Goal: Task Accomplishment & Management: Manage account settings

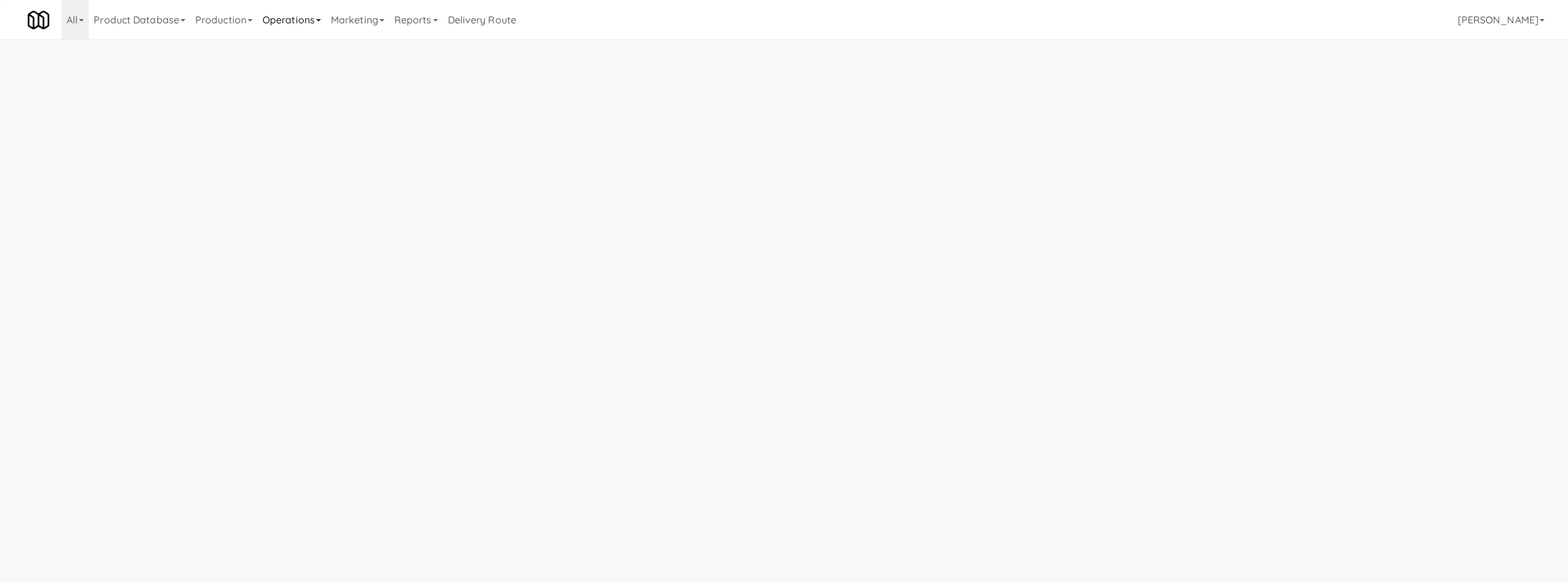
click at [303, 23] on link "Operations" at bounding box center [292, 20] width 69 height 39
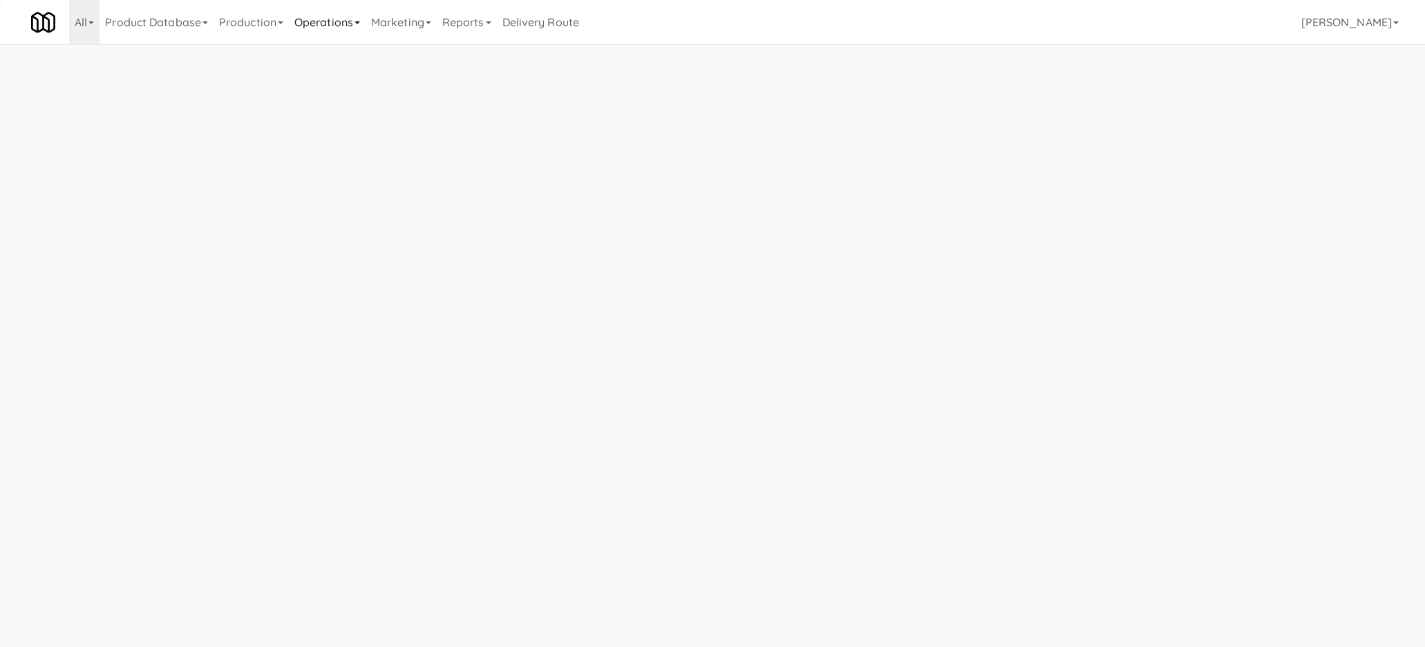
click at [353, 27] on link "Operations" at bounding box center [327, 22] width 77 height 44
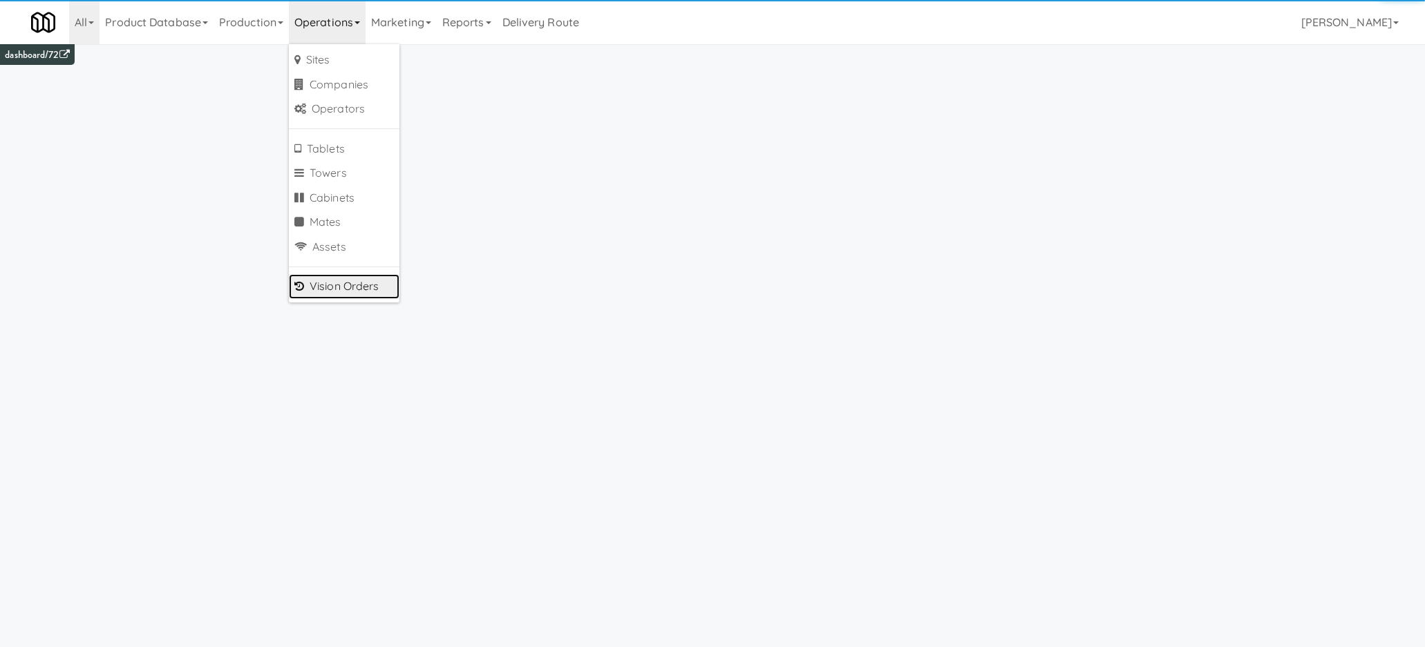
click at [360, 286] on link "Vision Orders" at bounding box center [344, 286] width 111 height 25
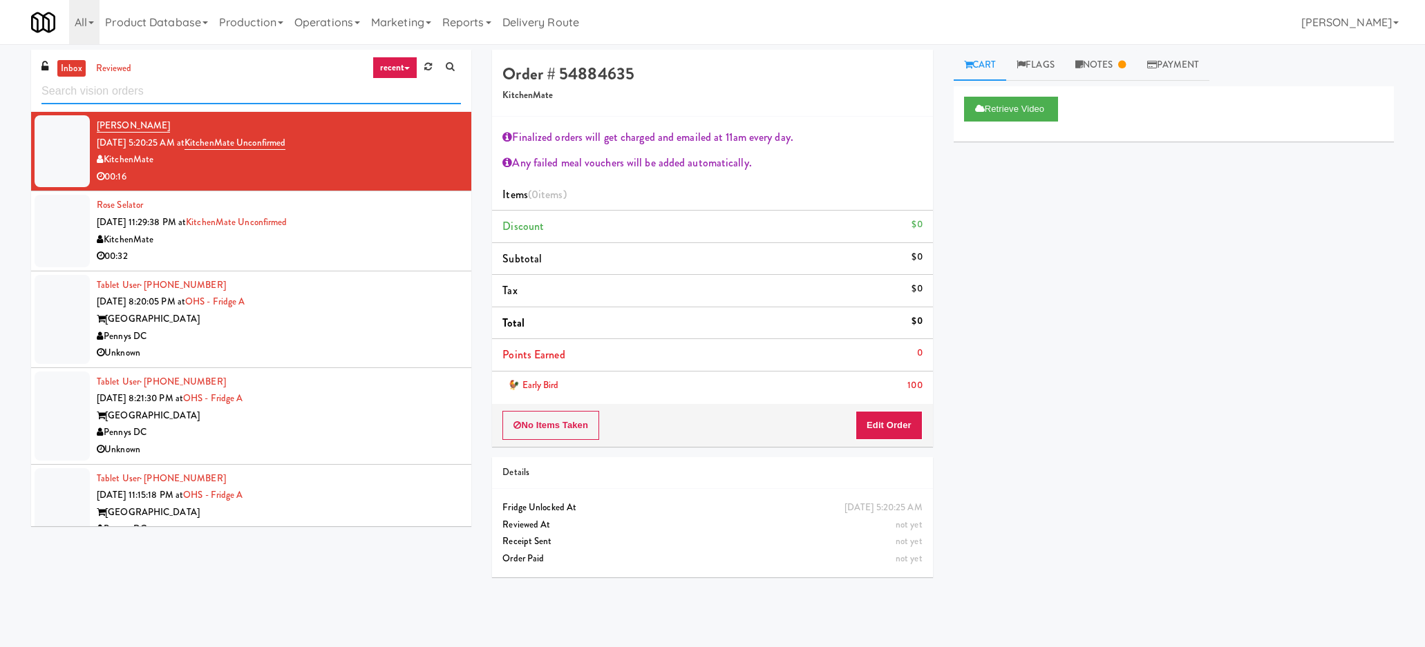
click at [64, 97] on input "text" at bounding box center [250, 92] width 419 height 26
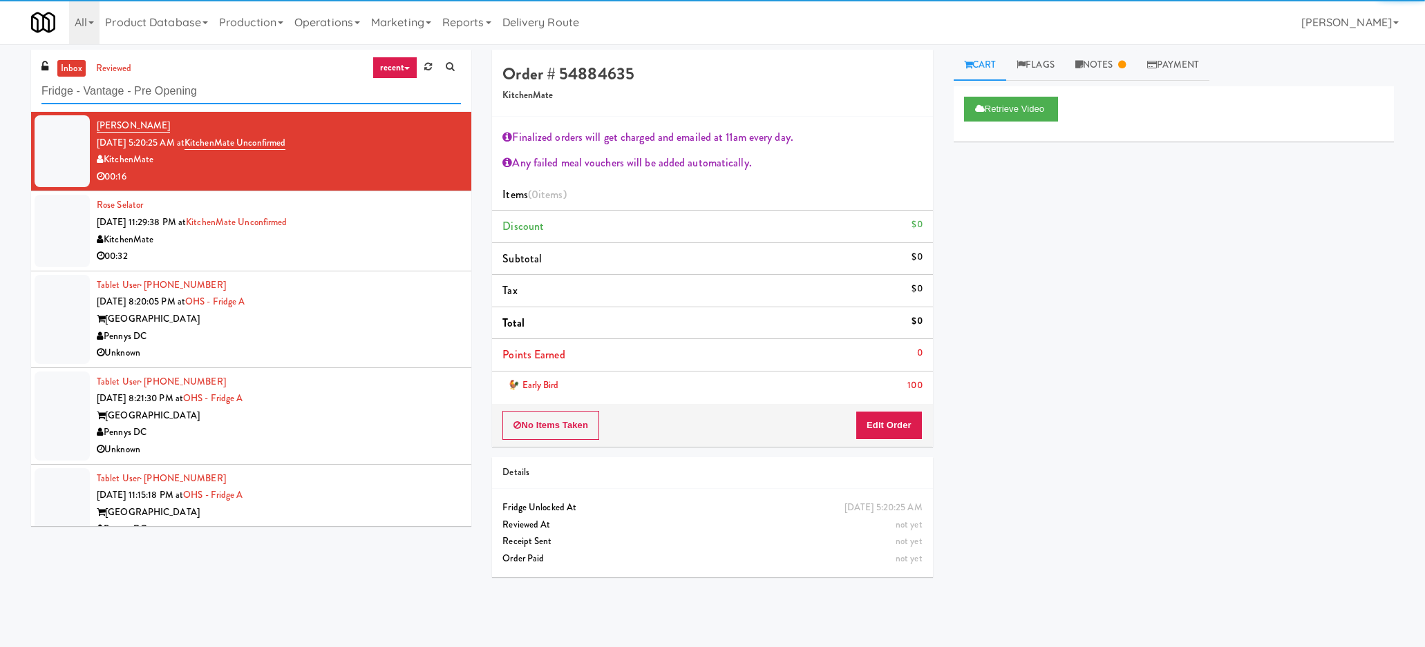
type input "Fridge - Vantage - Pre Opening"
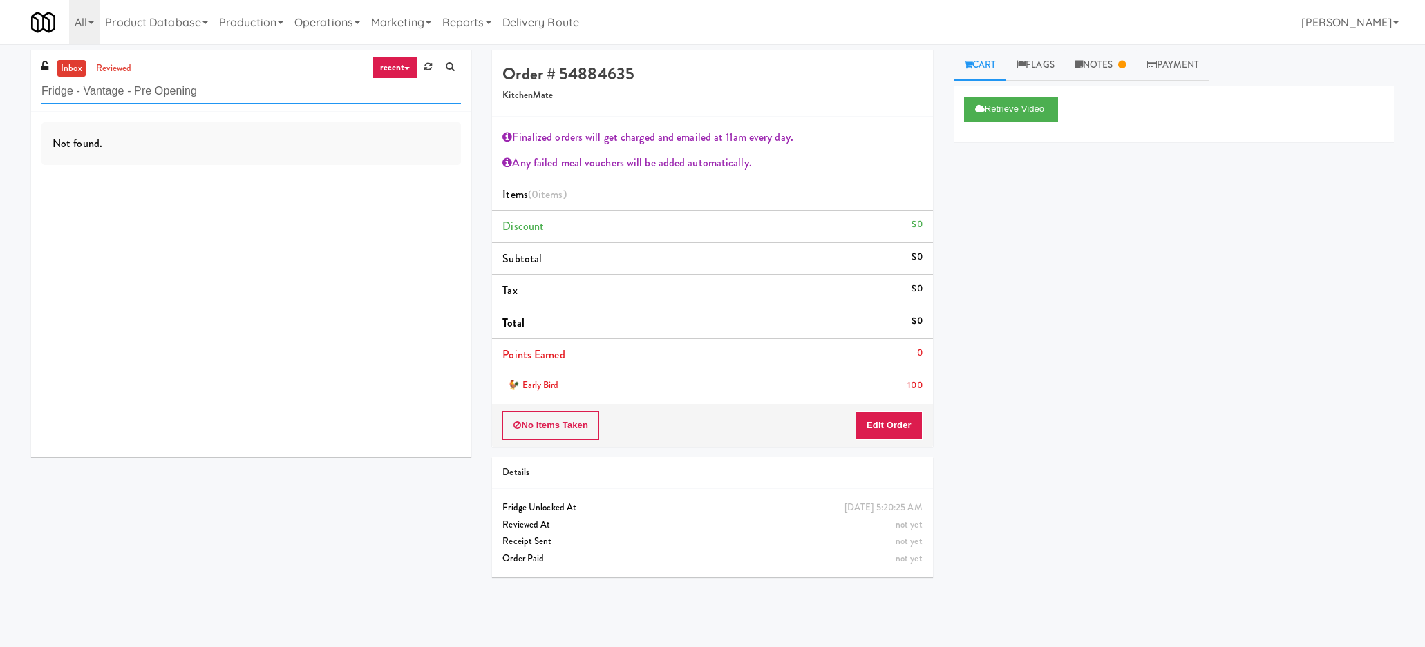
click at [119, 82] on input "Fridge - Vantage - Pre Opening" at bounding box center [250, 92] width 419 height 26
click at [106, 68] on link "reviewed" at bounding box center [114, 68] width 43 height 17
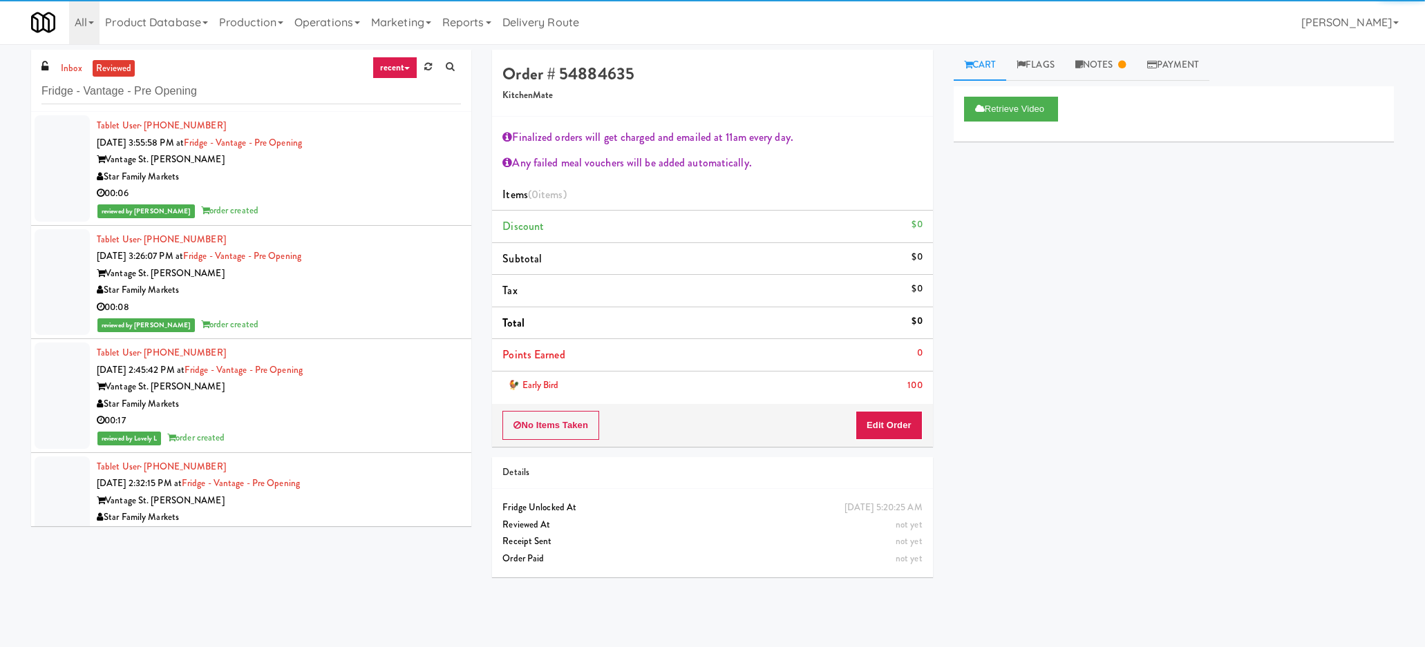
click at [356, 178] on div "Star Family Markets" at bounding box center [279, 177] width 364 height 17
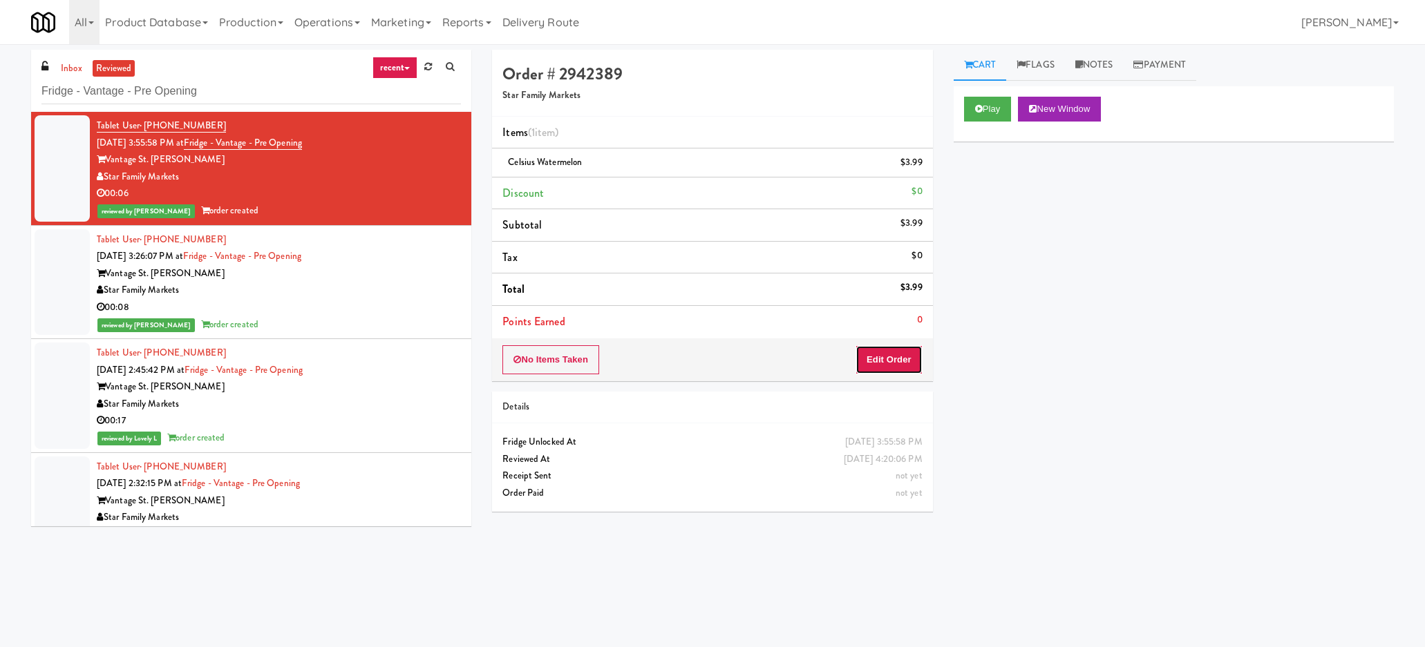
click at [888, 365] on button "Edit Order" at bounding box center [888, 359] width 67 height 29
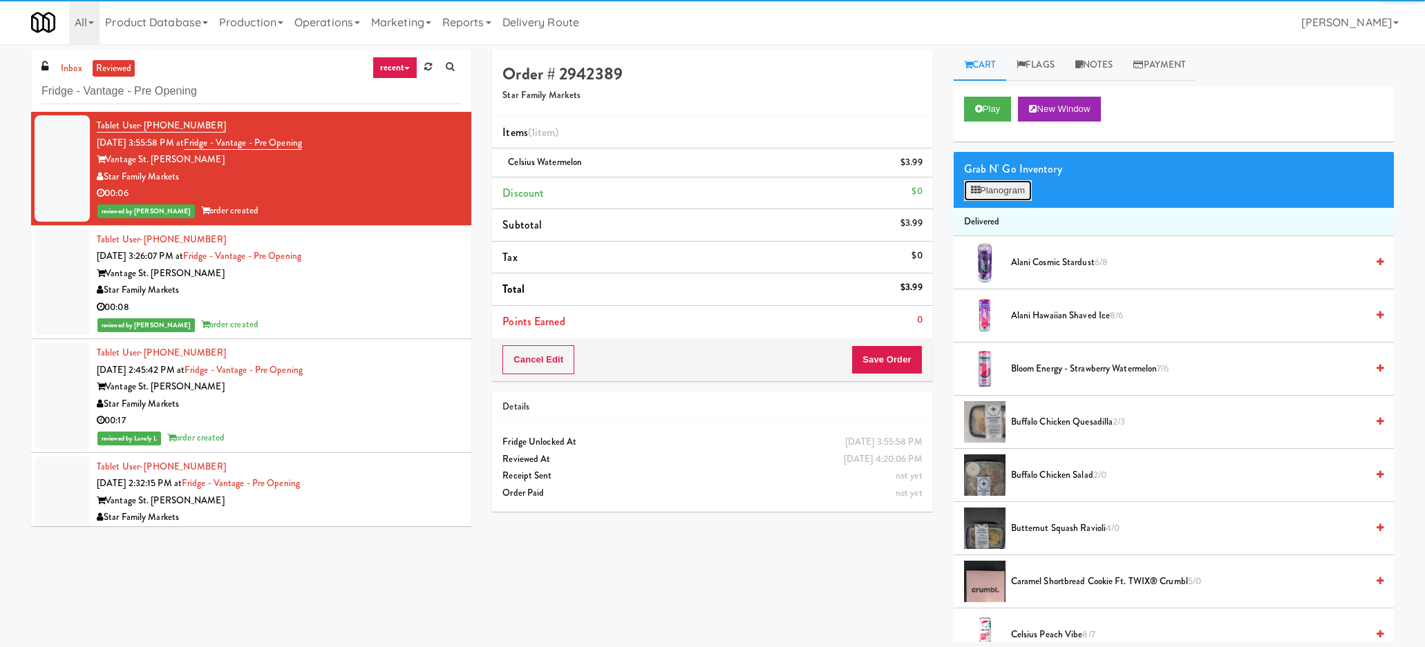
click at [1007, 186] on button "Planogram" at bounding box center [998, 190] width 68 height 21
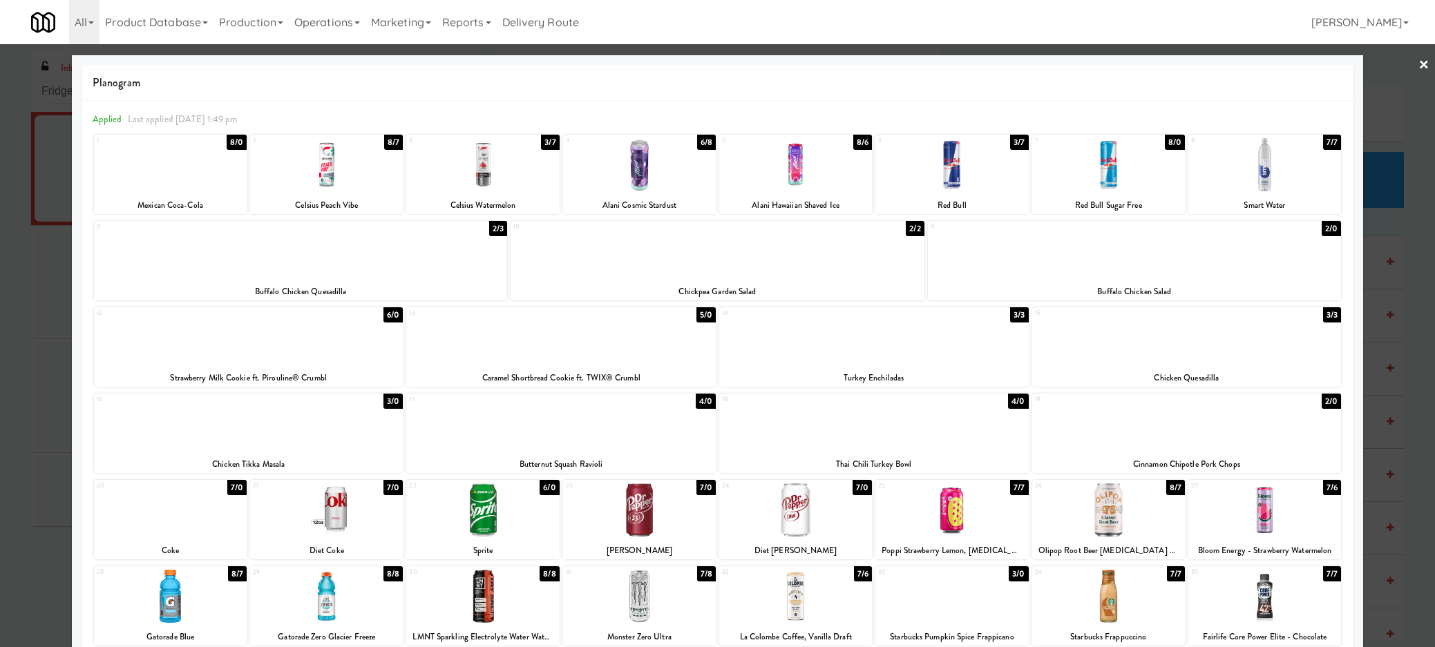
click at [30, 437] on div at bounding box center [717, 323] width 1435 height 647
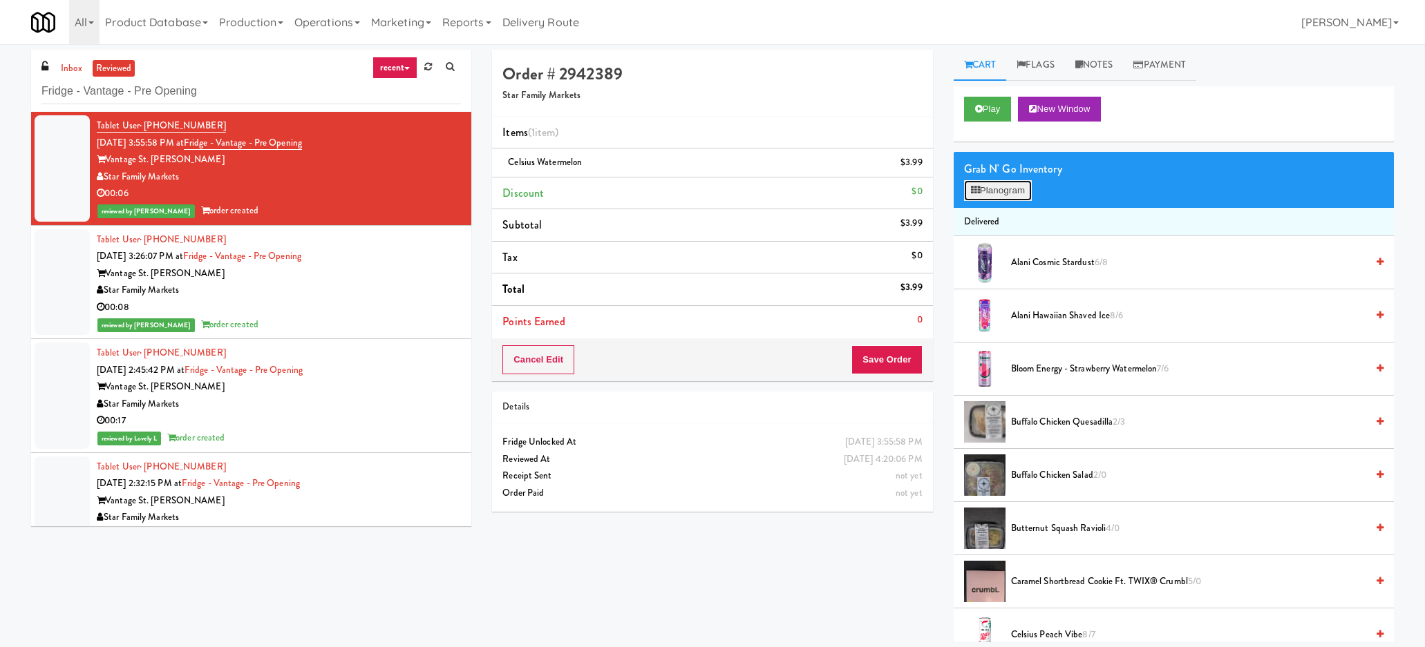
click at [999, 191] on button "Planogram" at bounding box center [998, 190] width 68 height 21
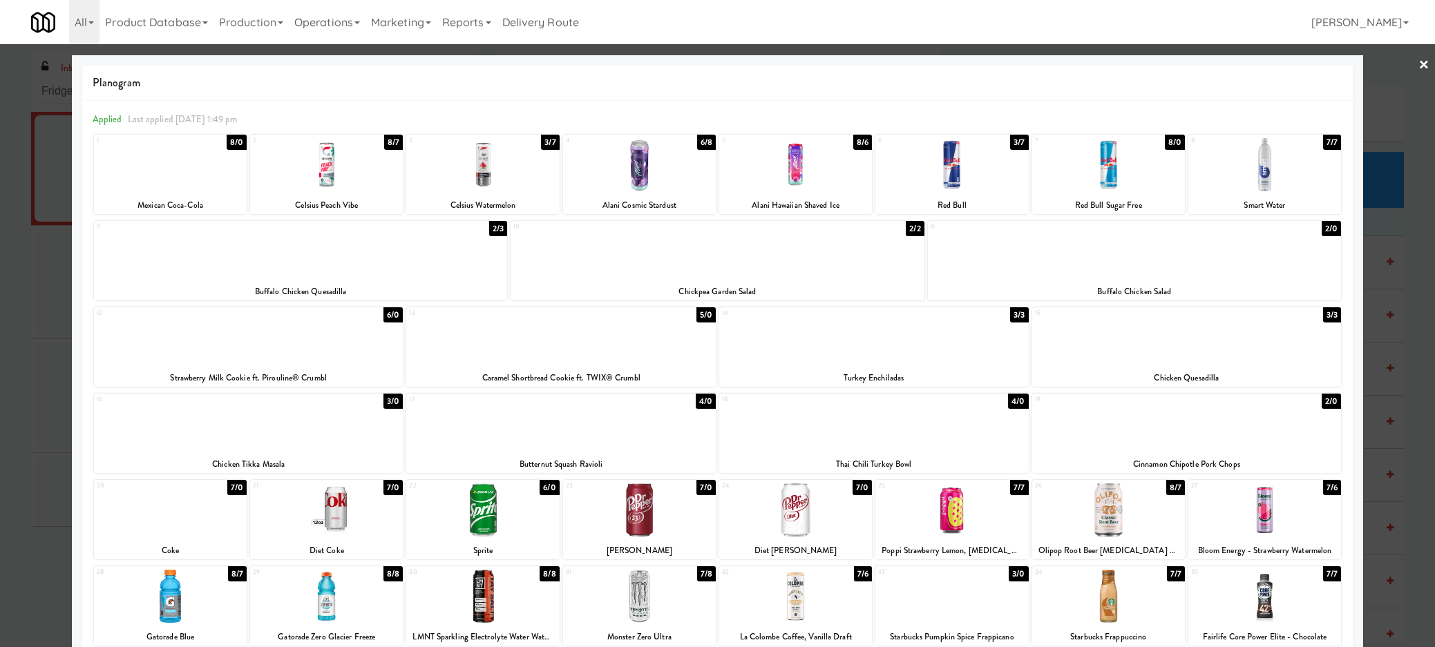
click at [463, 281] on div "9 2/3 Buffalo Chicken Quesadilla" at bounding box center [300, 260] width 413 height 79
click at [1418, 65] on link "×" at bounding box center [1423, 65] width 11 height 43
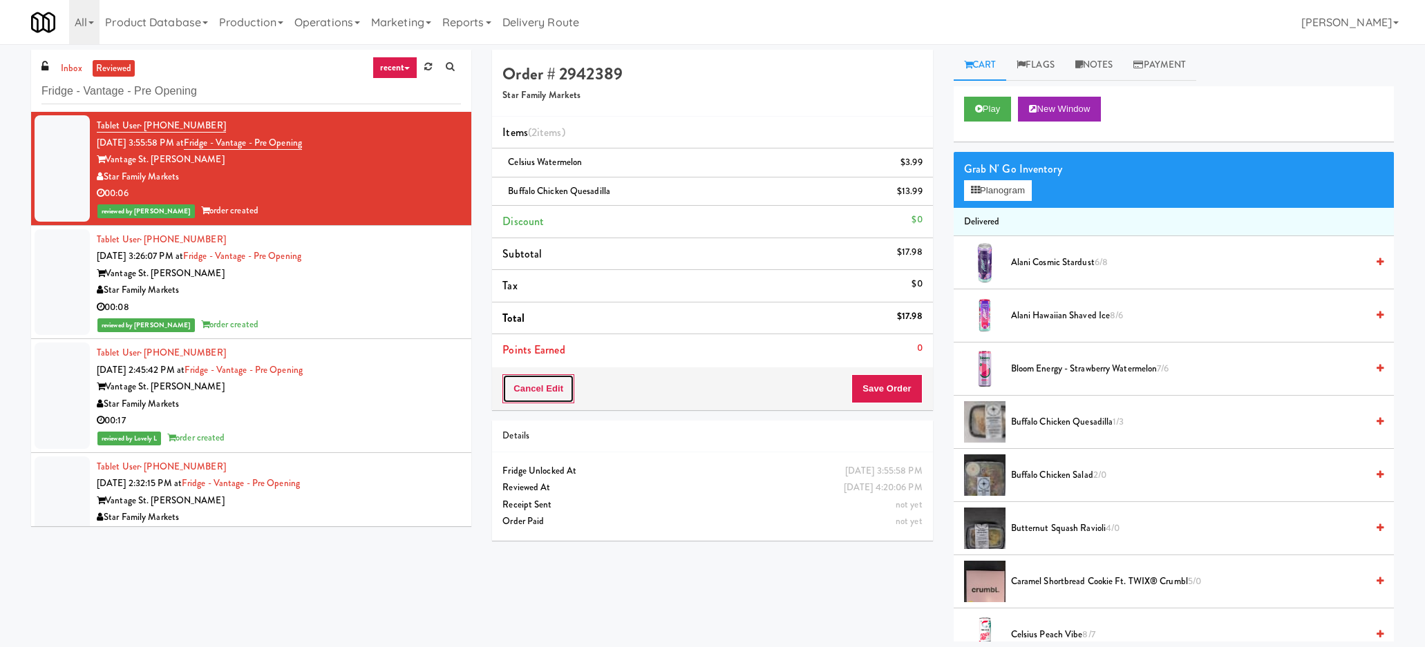
click at [509, 388] on button "Cancel Edit" at bounding box center [538, 388] width 72 height 29
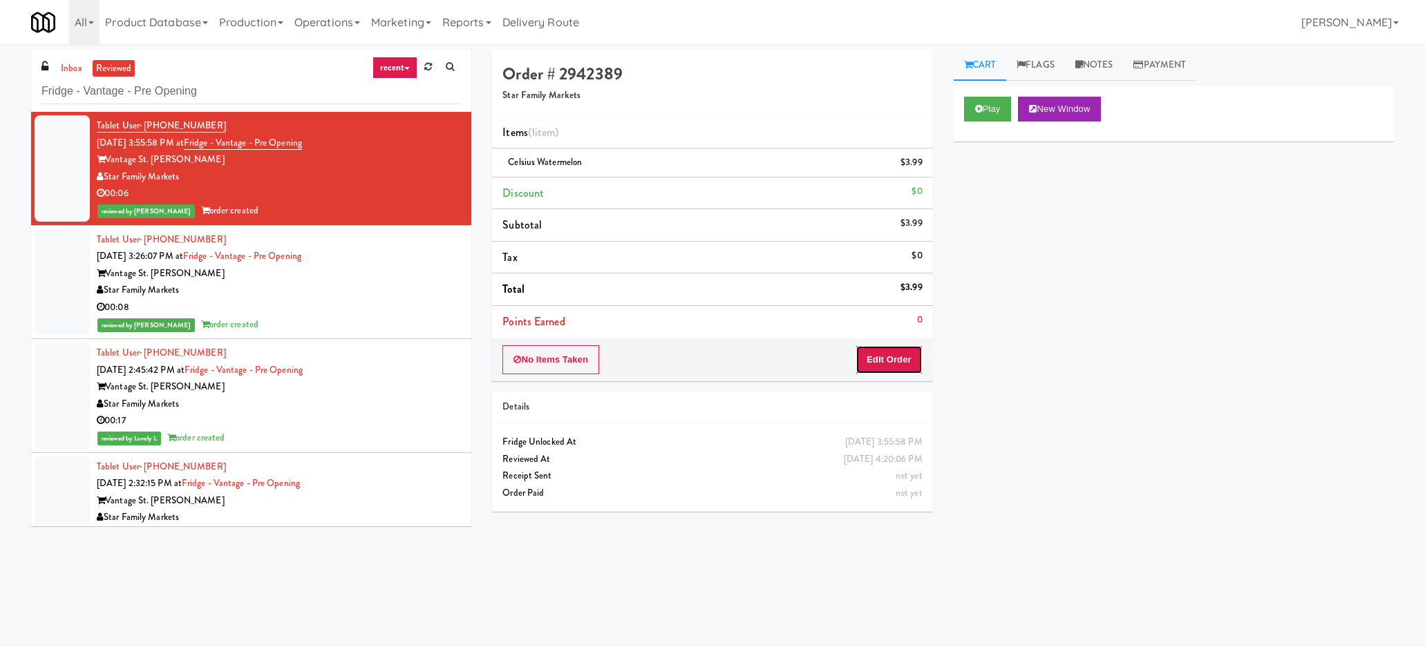
click at [880, 363] on button "Edit Order" at bounding box center [888, 359] width 67 height 29
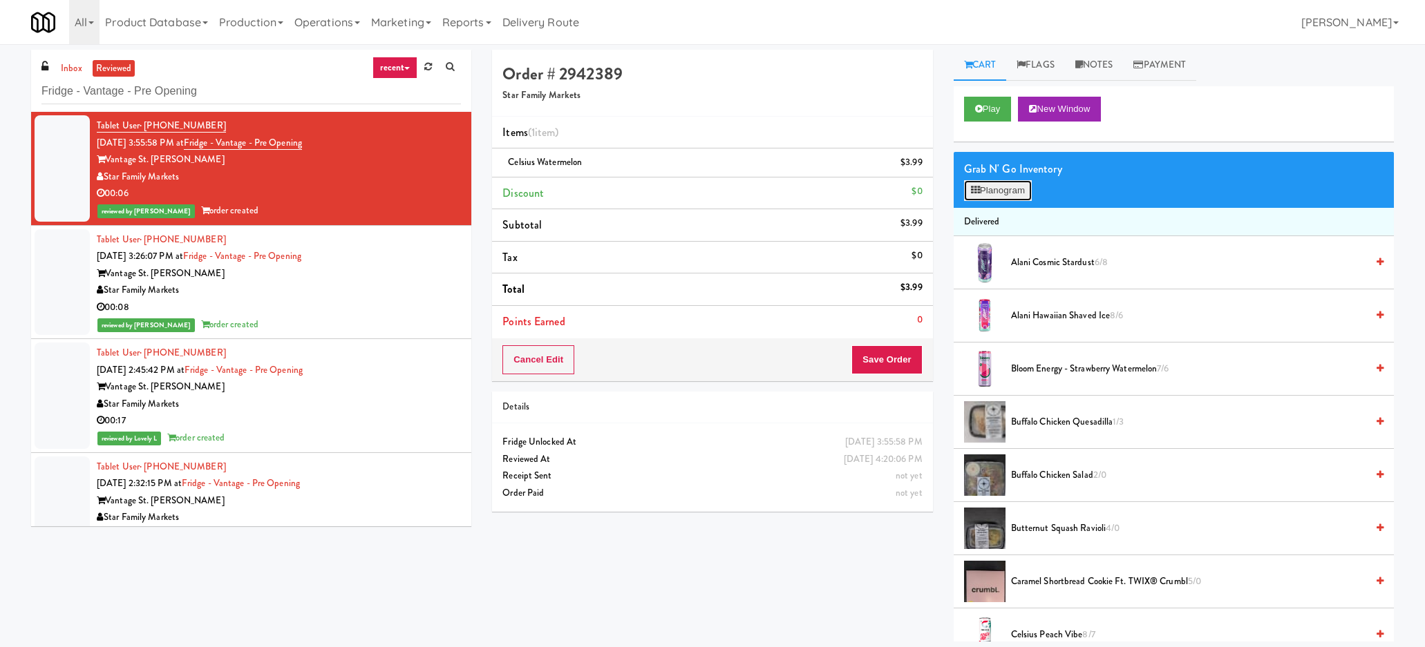
click at [1018, 195] on button "Planogram" at bounding box center [998, 190] width 68 height 21
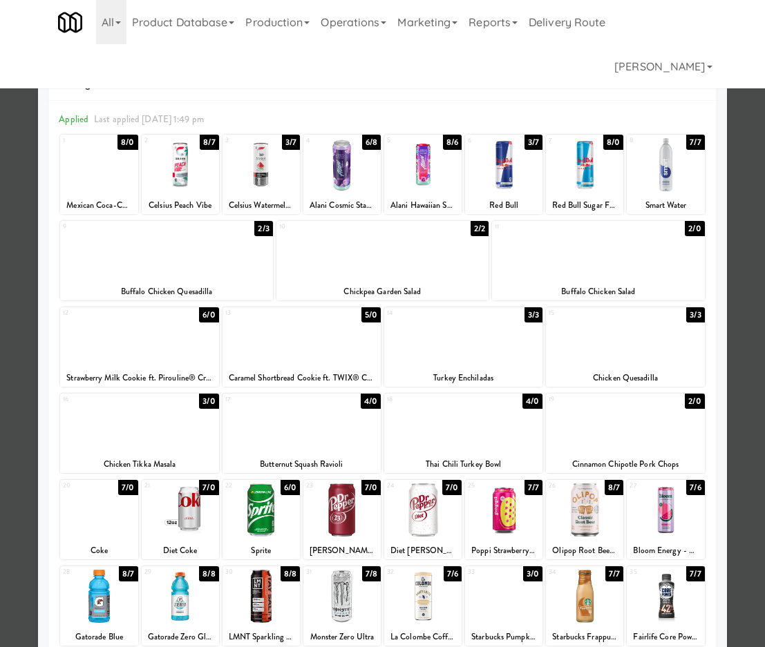
drag, startPoint x: 748, startPoint y: 64, endPoint x: 731, endPoint y: 49, distance: 22.0
click at [748, 64] on link "×" at bounding box center [753, 65] width 11 height 43
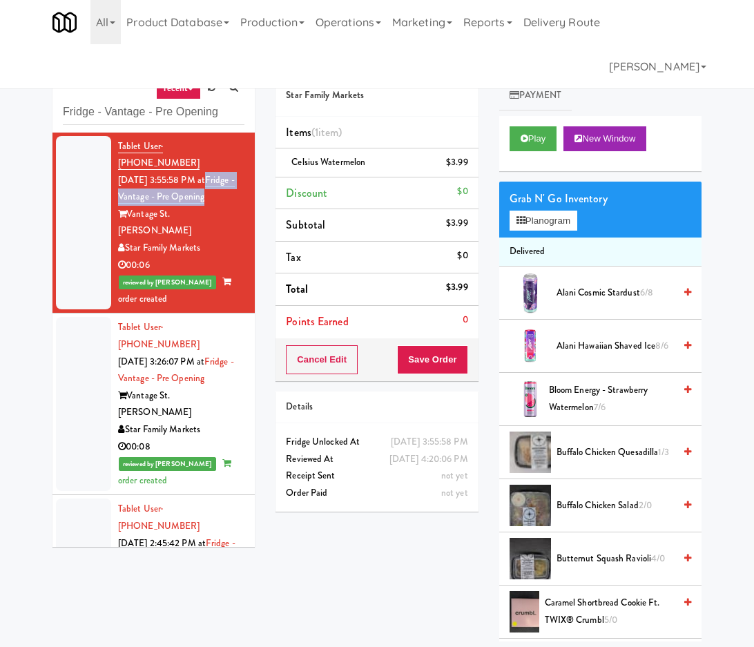
drag, startPoint x: 158, startPoint y: 196, endPoint x: 129, endPoint y: 184, distance: 31.3
click at [129, 184] on div "Tablet User · (973) 583-0694 [DATE] 3:55:58 PM at Fridge - Vantage - Pre Openin…" at bounding box center [181, 223] width 126 height 170
copy link "Fridge - Vantage - Pre Opening"
drag, startPoint x: 654, startPoint y: 444, endPoint x: 621, endPoint y: 4, distance: 440.6
click at [553, 444] on div "Buffalo Chicken Quesadilla 1/3" at bounding box center [621, 452] width 140 height 17
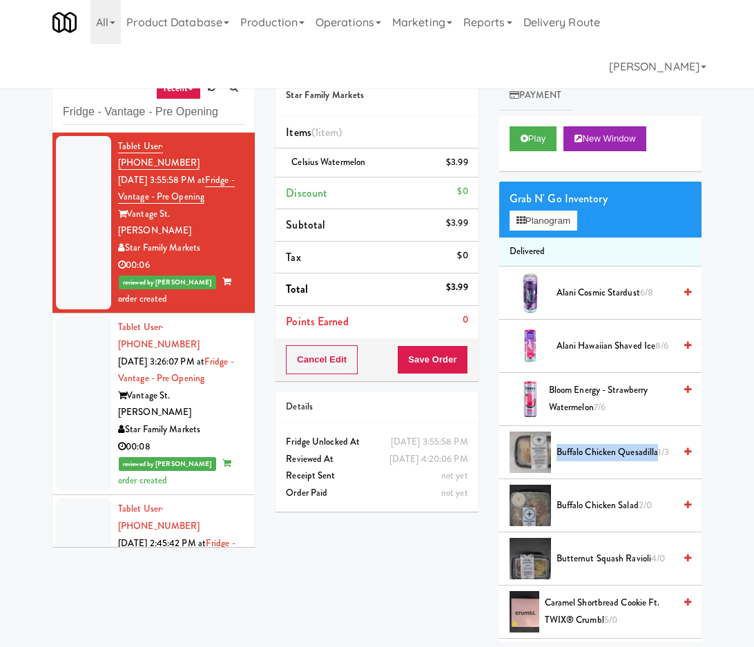
copy span "Buffalo Chicken Quesadilla"
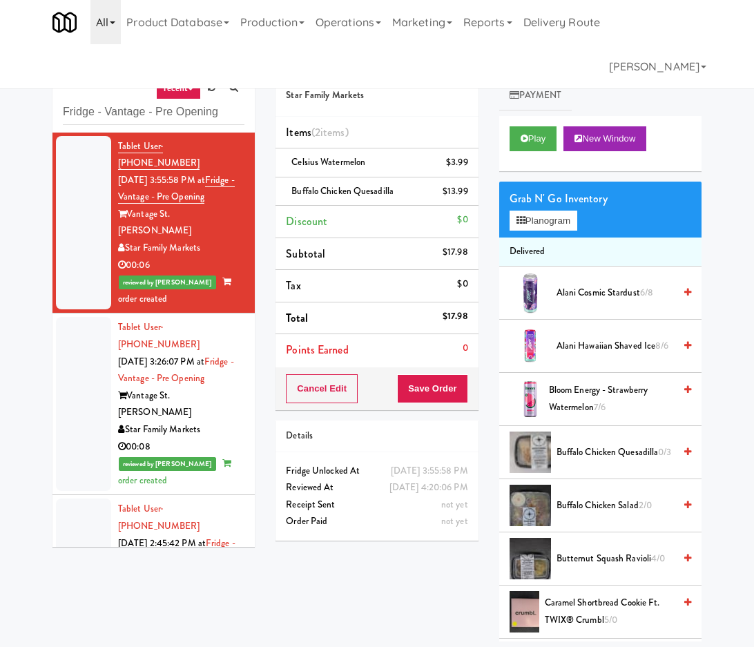
click at [109, 12] on link "All" at bounding box center [106, 22] width 30 height 44
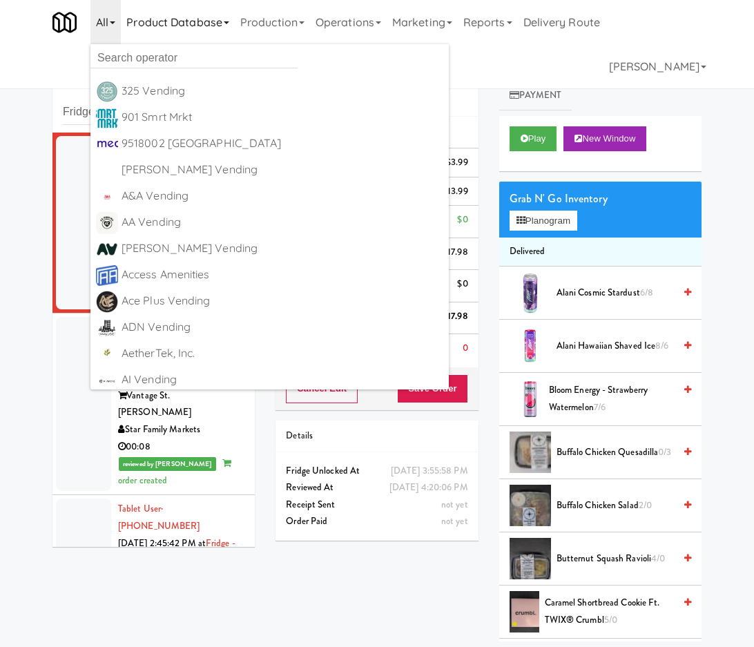
click at [192, 34] on link "Product Database" at bounding box center [178, 22] width 114 height 44
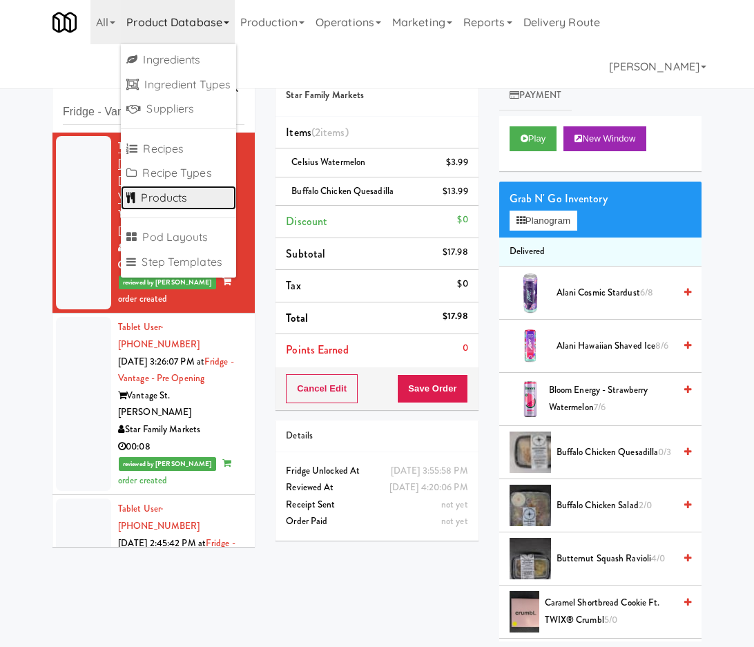
click at [187, 198] on link "Products" at bounding box center [178, 198] width 115 height 25
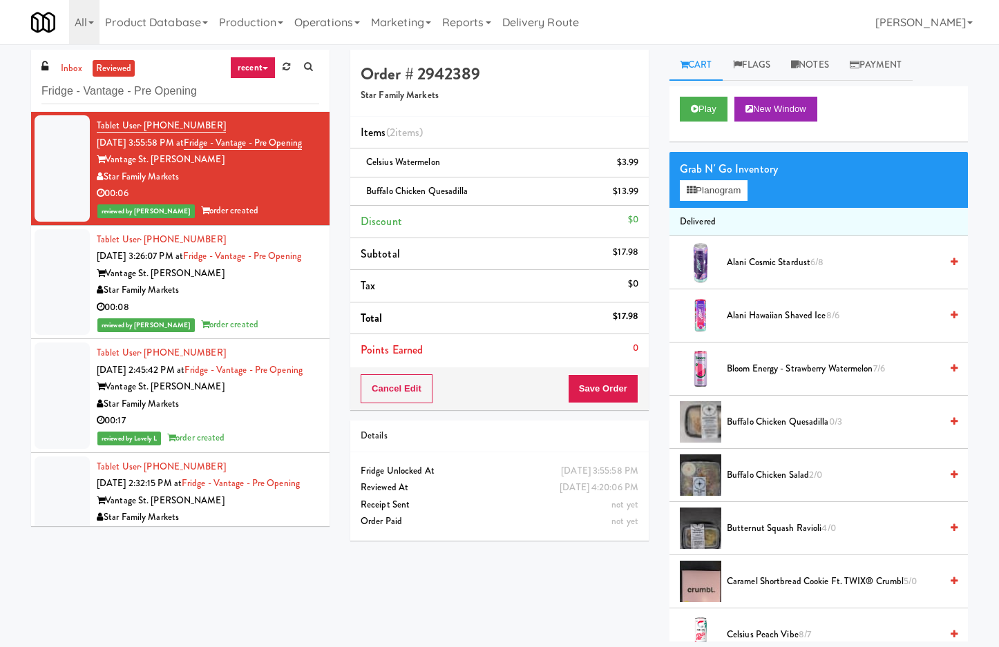
click at [707, 210] on li "Delivered" at bounding box center [818, 222] width 298 height 29
click at [711, 196] on button "Planogram" at bounding box center [714, 190] width 68 height 21
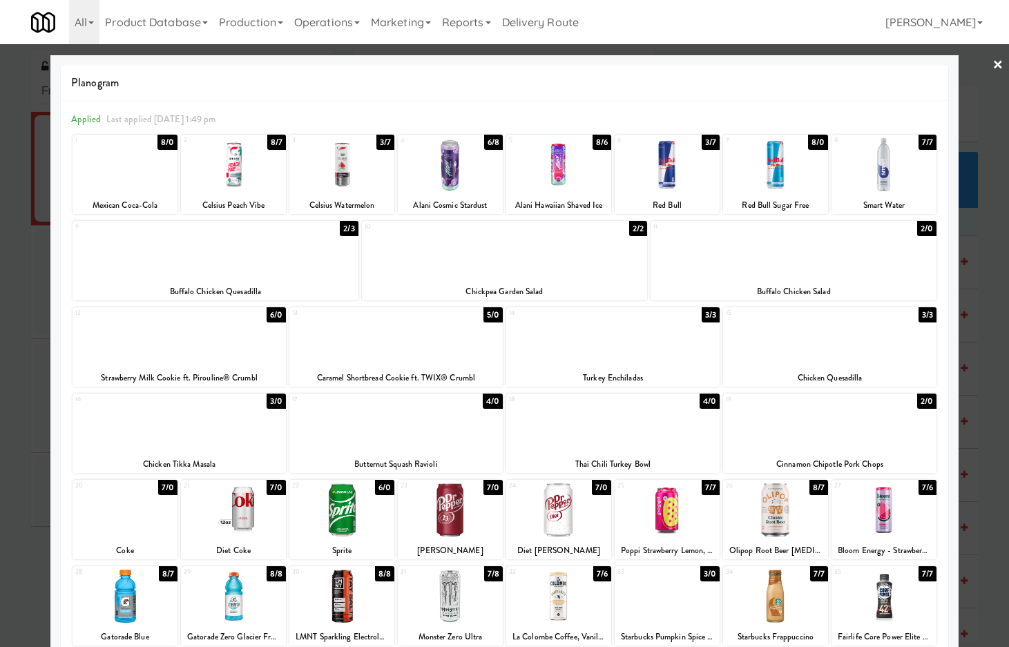
click at [20, 543] on div at bounding box center [504, 323] width 1009 height 647
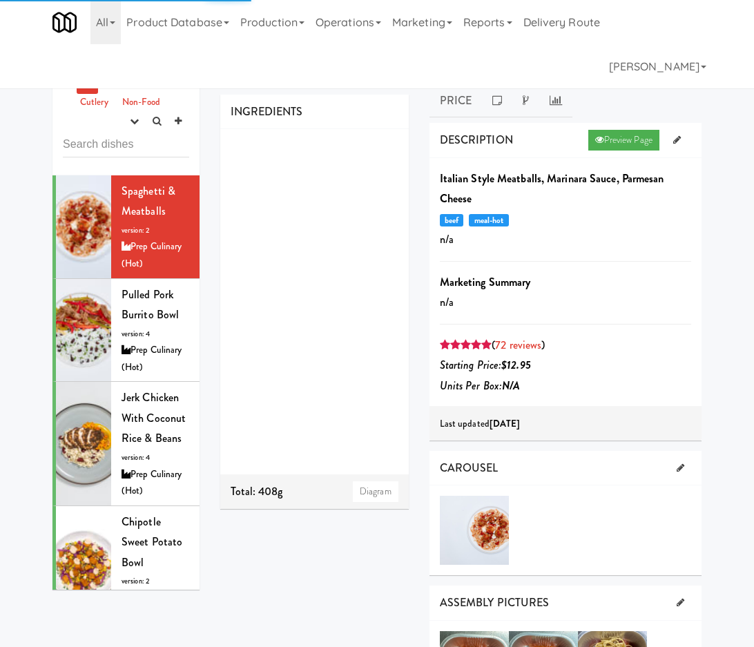
click at [111, 144] on input "text" at bounding box center [126, 145] width 126 height 26
type input "Buffalo Chicken Quesadilla"
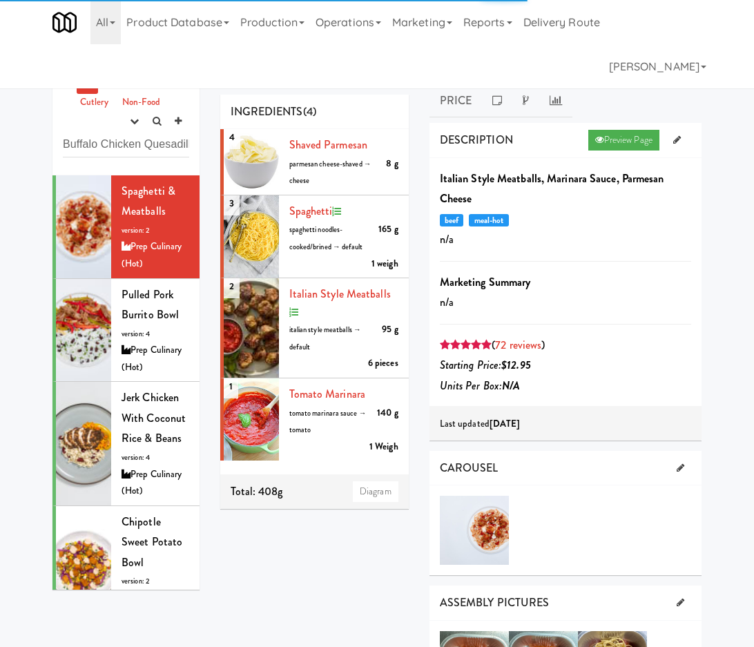
scroll to position [0, 8]
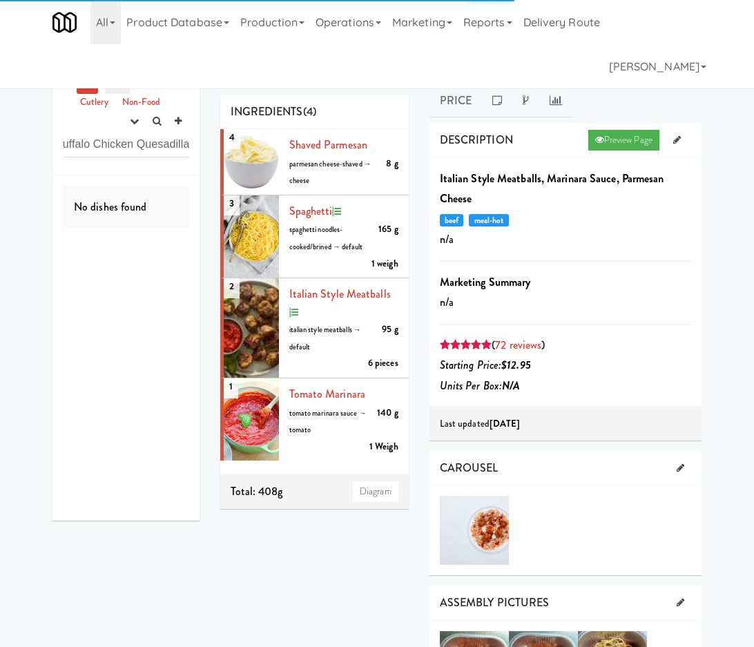
click at [111, 93] on link "Cold" at bounding box center [117, 85] width 24 height 17
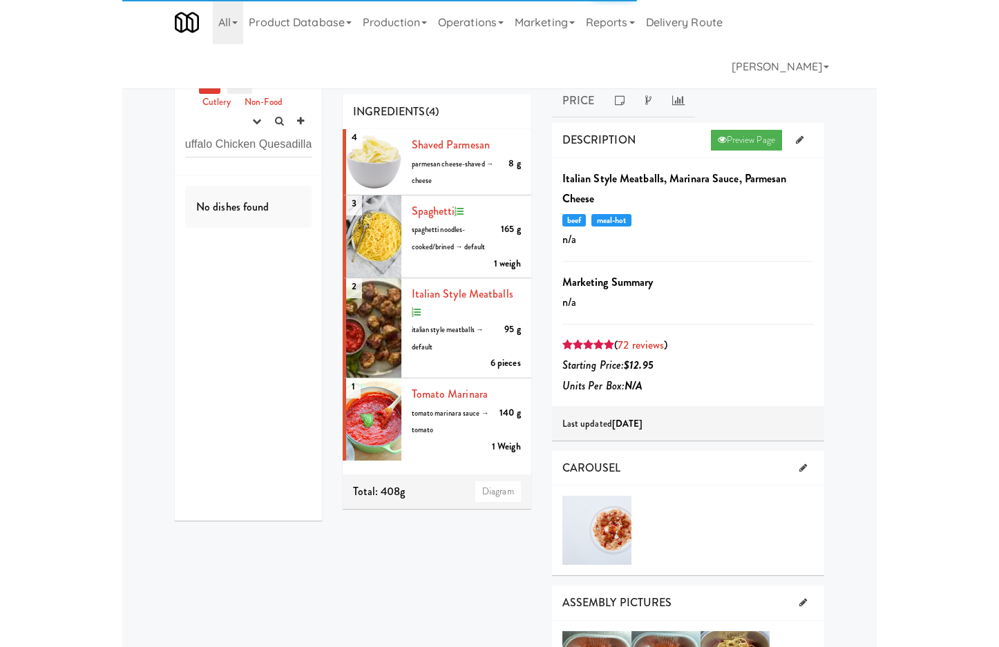
scroll to position [0, 0]
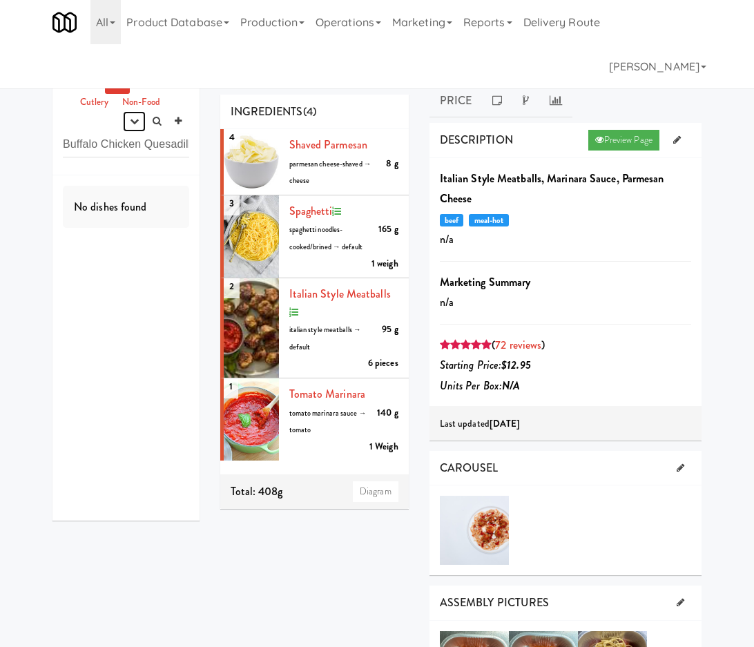
drag, startPoint x: 129, startPoint y: 123, endPoint x: 115, endPoint y: 146, distance: 26.7
click at [129, 126] on button "button" at bounding box center [134, 121] width 23 height 21
click at [115, 146] on link "experimenting" at bounding box center [90, 147] width 111 height 25
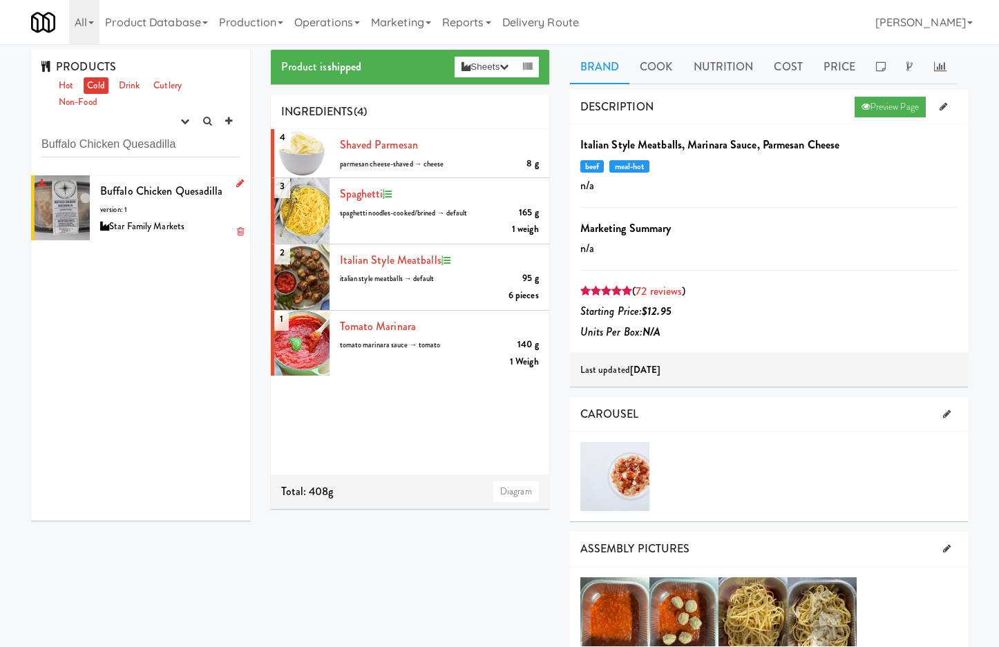
click at [147, 193] on span "Buffalo Chicken Quesadilla" at bounding box center [161, 191] width 123 height 16
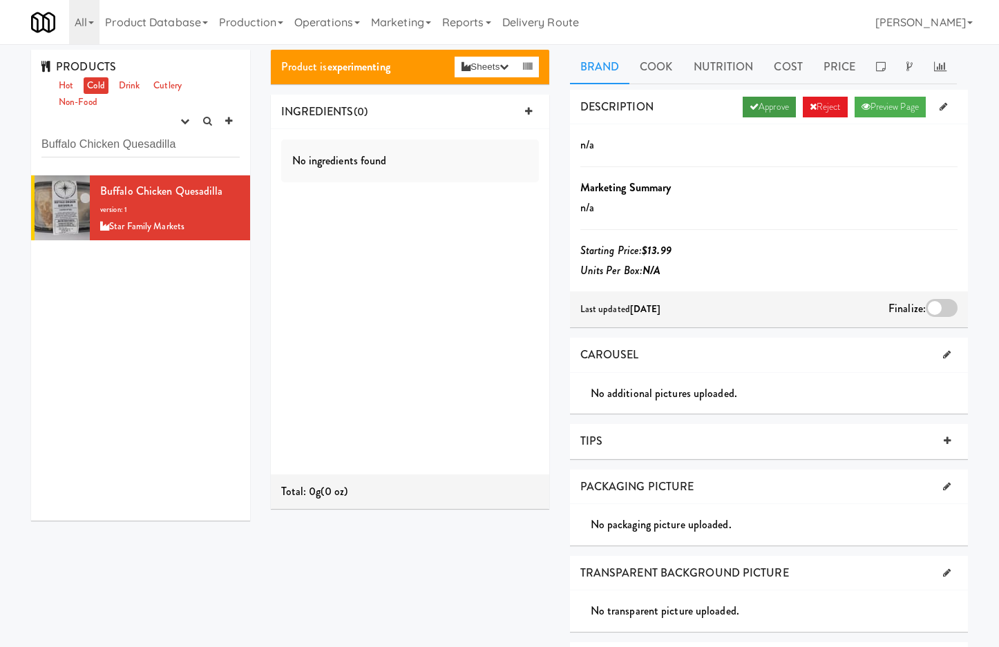
click at [754, 111] on link "Approve" at bounding box center [769, 107] width 53 height 21
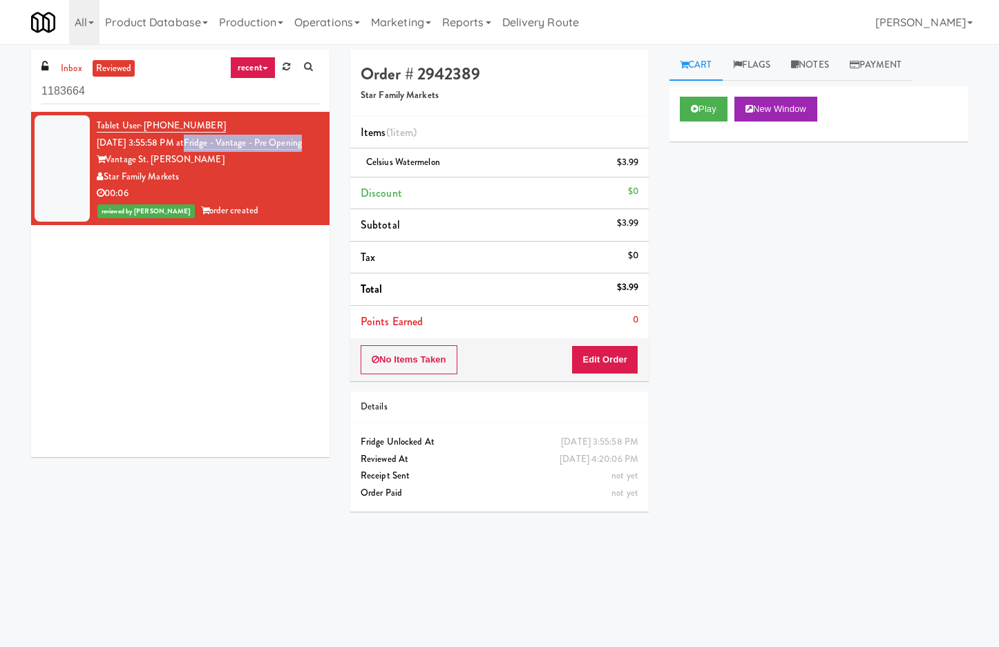
drag, startPoint x: 187, startPoint y: 162, endPoint x: 200, endPoint y: 113, distance: 50.1
click at [207, 147] on div "Tablet User · (973) 583-0694 [DATE] 3:55:58 PM at Fridge - Vantage - Pre Openin…" at bounding box center [208, 168] width 222 height 102
copy link "Fridge - Vantage - Pre Opening"
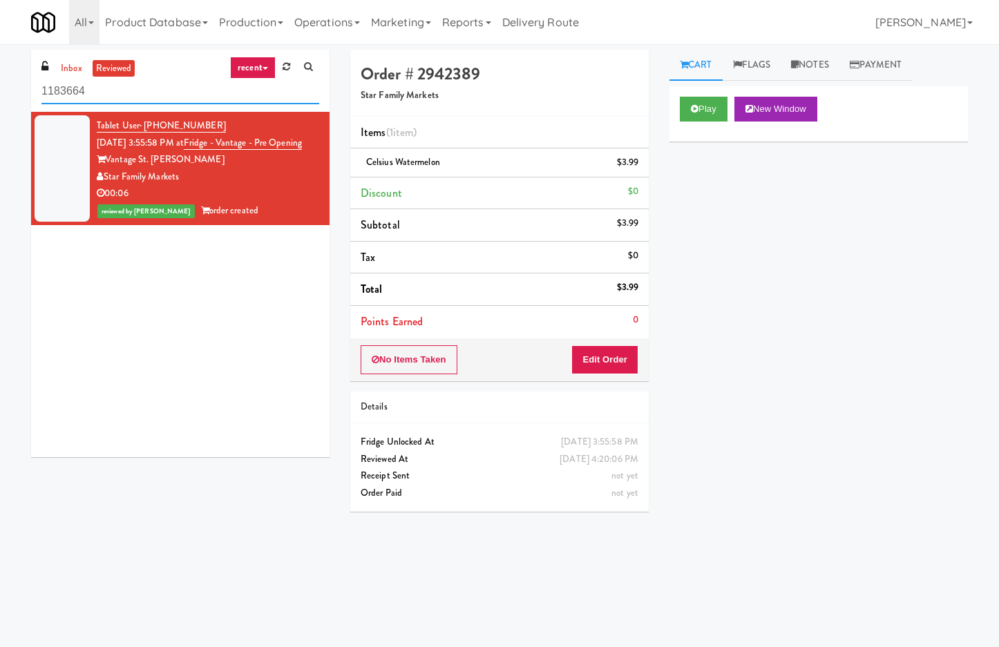
click at [197, 95] on input "1183664" at bounding box center [180, 92] width 278 height 26
paste input "Fridge - Vantage - Pre Opening"
type input "Fridge - Vantage - Pre Opening"
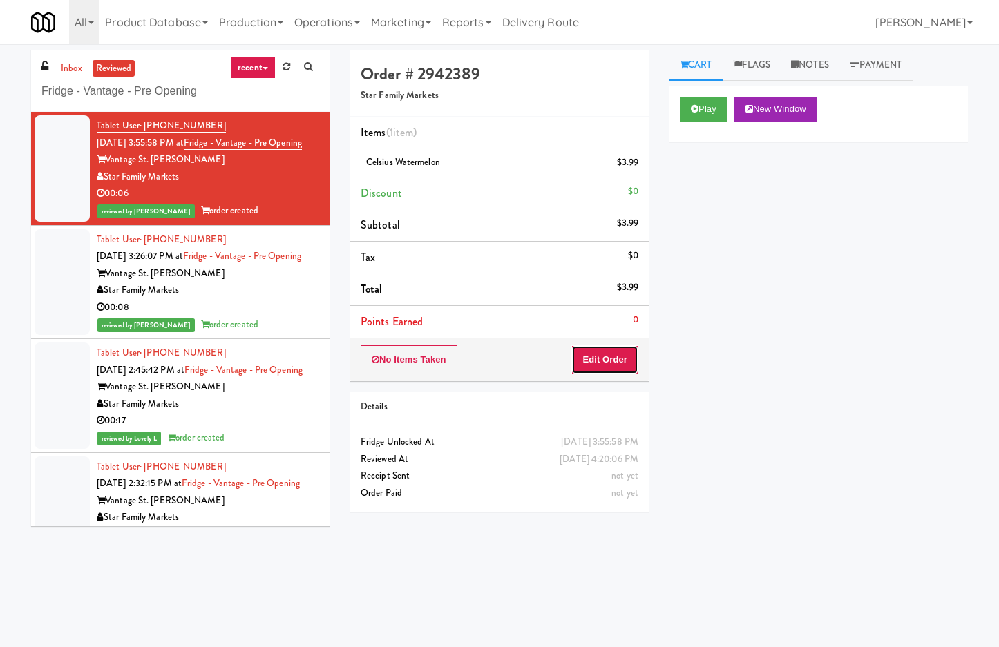
click at [611, 365] on button "Edit Order" at bounding box center [604, 359] width 67 height 29
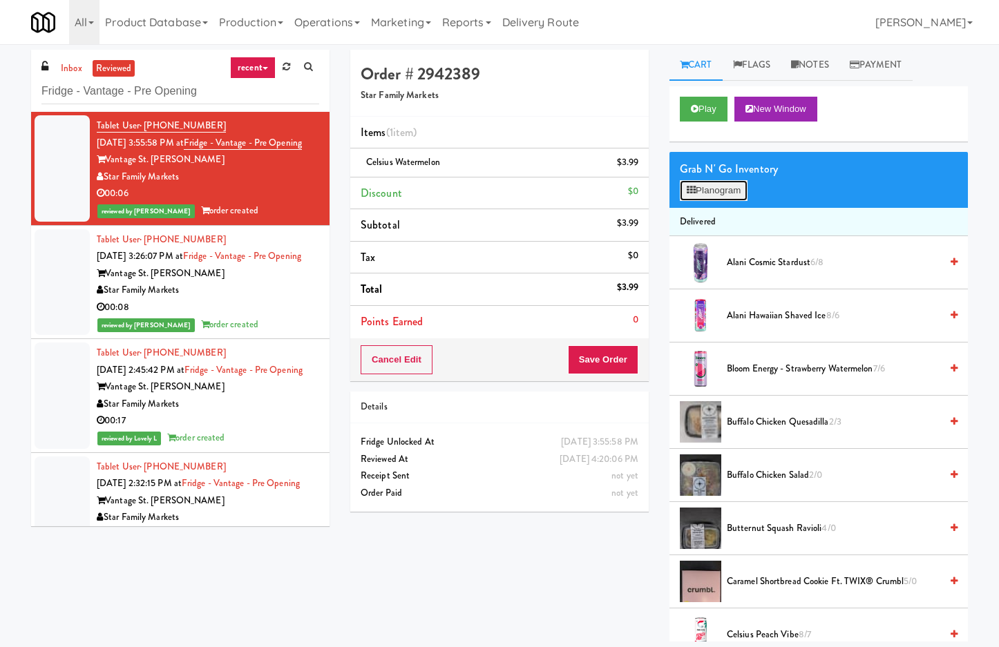
click at [723, 196] on button "Planogram" at bounding box center [714, 190] width 68 height 21
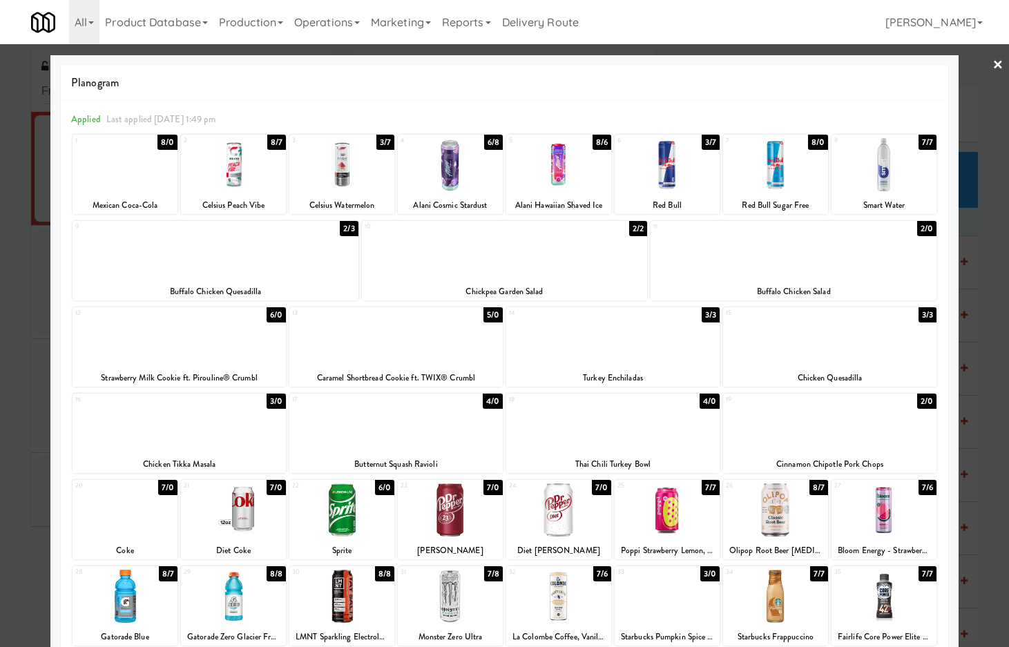
click at [13, 320] on div at bounding box center [504, 323] width 1009 height 647
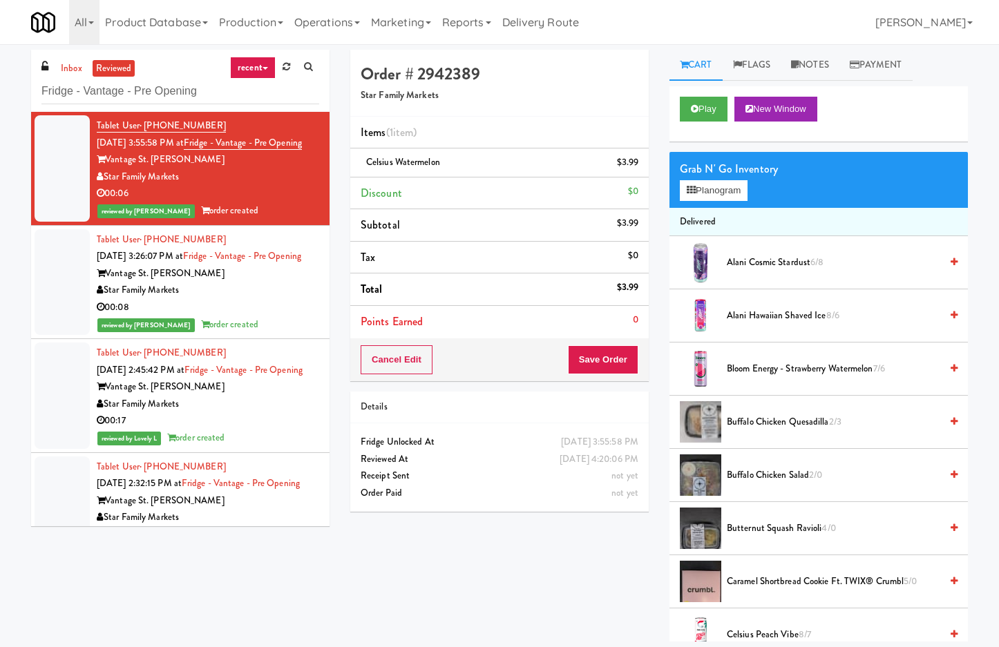
drag, startPoint x: 430, startPoint y: 586, endPoint x: 346, endPoint y: 410, distance: 195.3
click at [451, 562] on div "Order # 2942389 Star Family Markets Items (1 item ) Celsius Watermelon $3.99 Di…" at bounding box center [659, 346] width 638 height 592
click at [167, 87] on input "Fridge - Vantage - Pre Opening" at bounding box center [180, 92] width 278 height 26
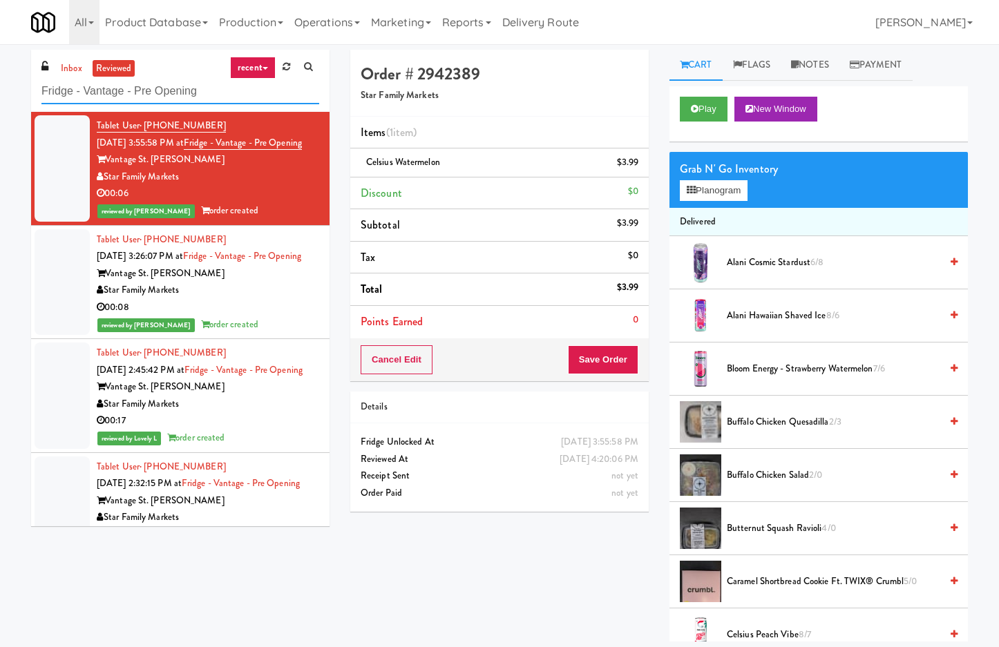
paste input "Alley 111"
type input "Alley 111"
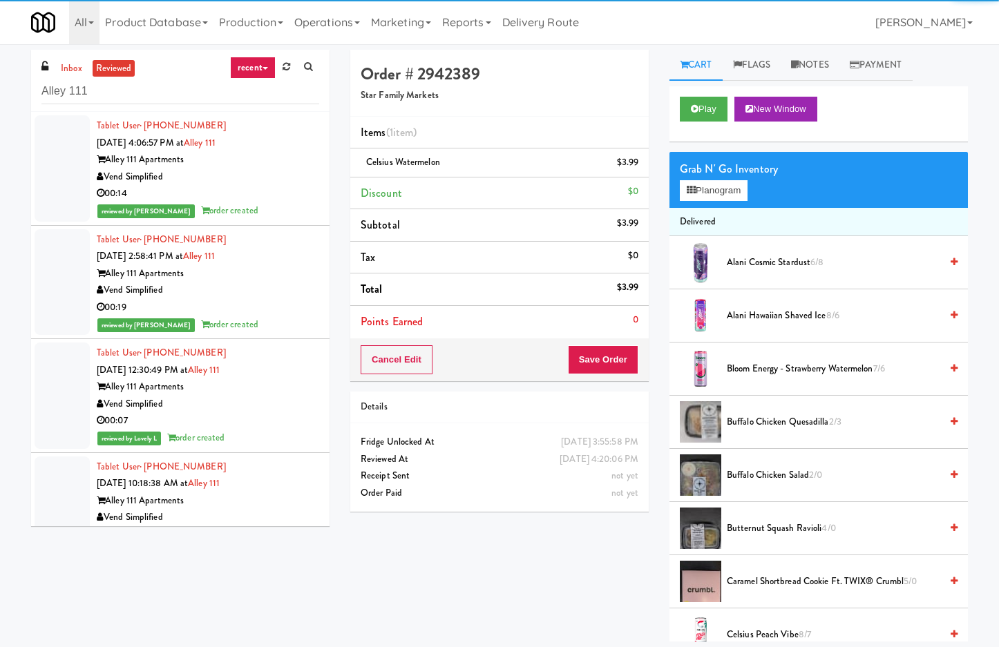
click at [282, 184] on div "Vend Simplified" at bounding box center [208, 177] width 222 height 17
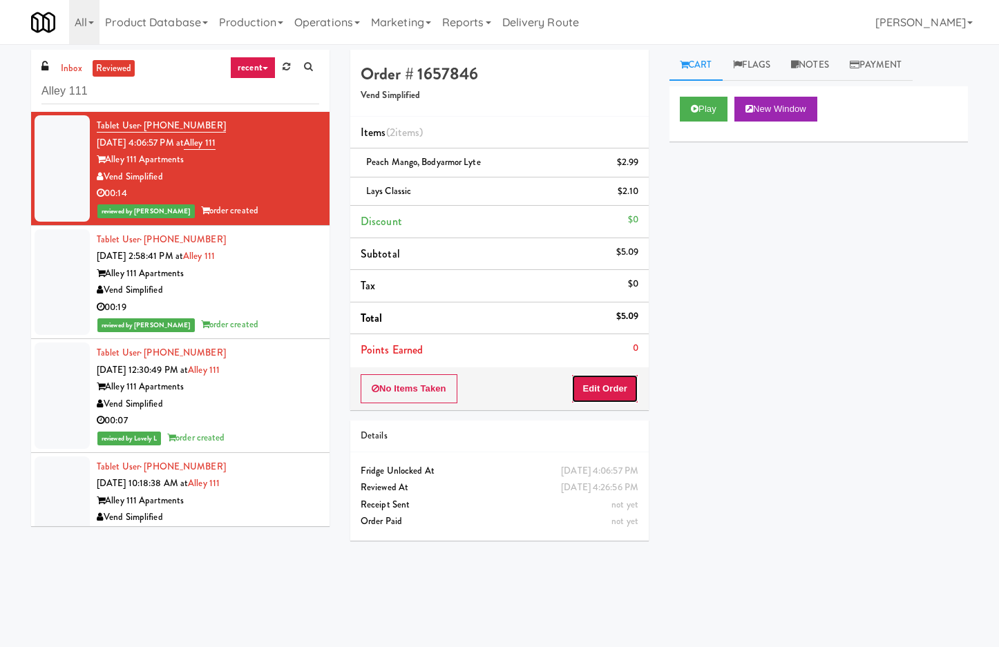
click at [633, 383] on button "Edit Order" at bounding box center [604, 388] width 67 height 29
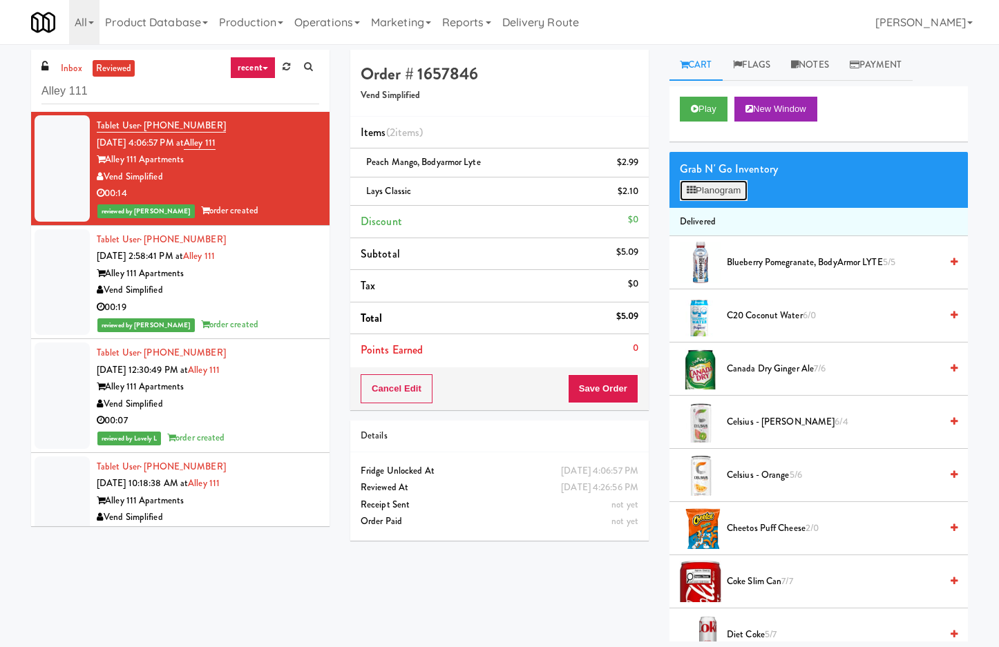
click at [742, 189] on button "Planogram" at bounding box center [714, 190] width 68 height 21
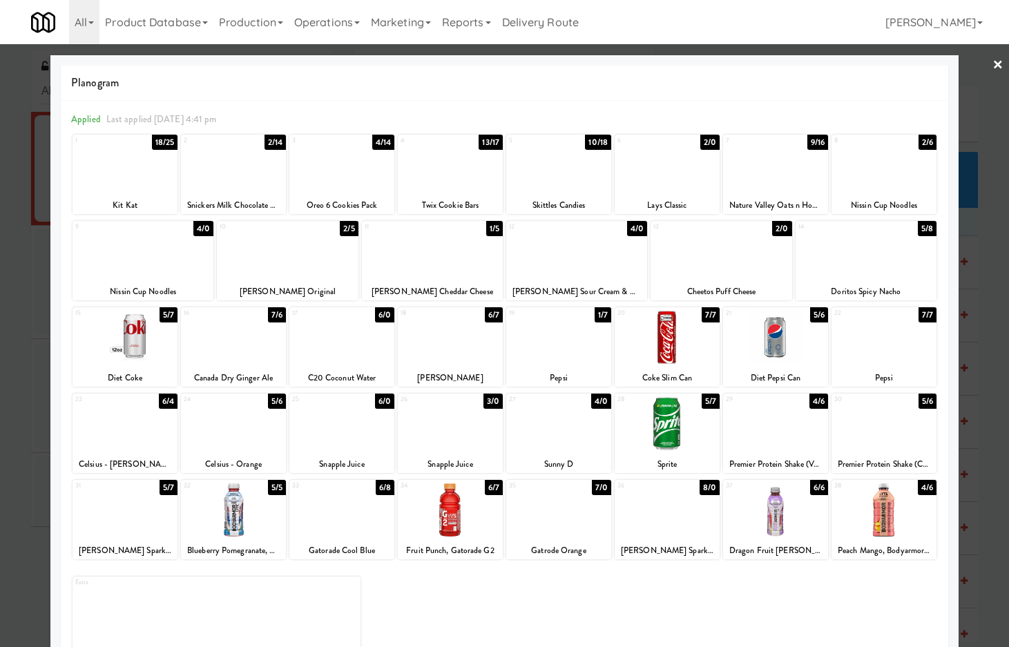
click at [980, 452] on div at bounding box center [504, 323] width 1009 height 647
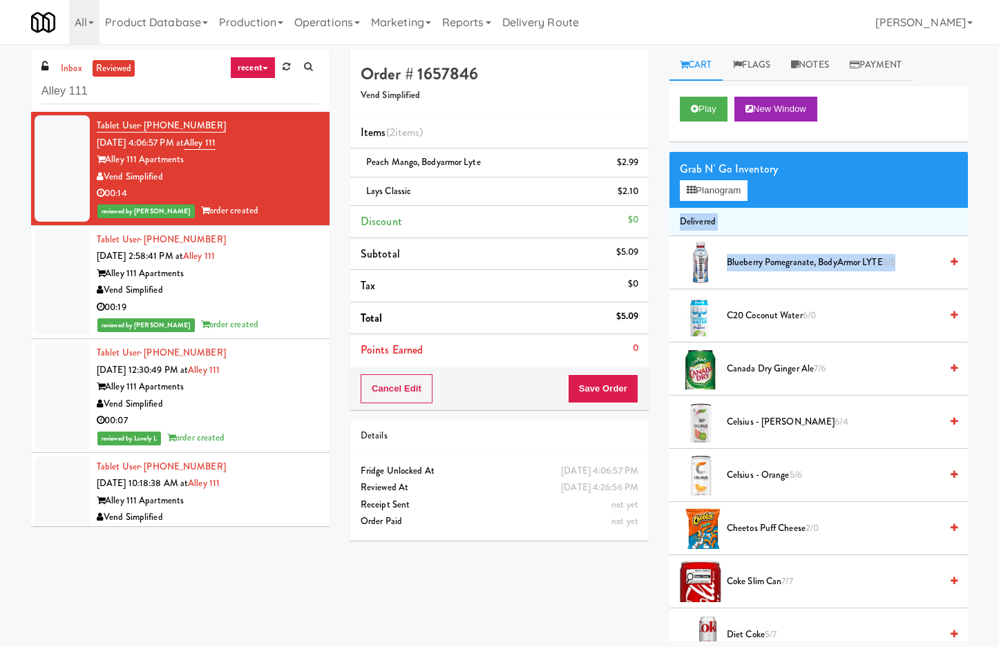
drag, startPoint x: 978, startPoint y: 216, endPoint x: 983, endPoint y: 239, distance: 24.0
click at [982, 242] on div "inbox reviewed recent all unclear take inventory issue suspicious failed recent…" at bounding box center [499, 346] width 999 height 592
click at [726, 184] on button "Planogram" at bounding box center [714, 190] width 68 height 21
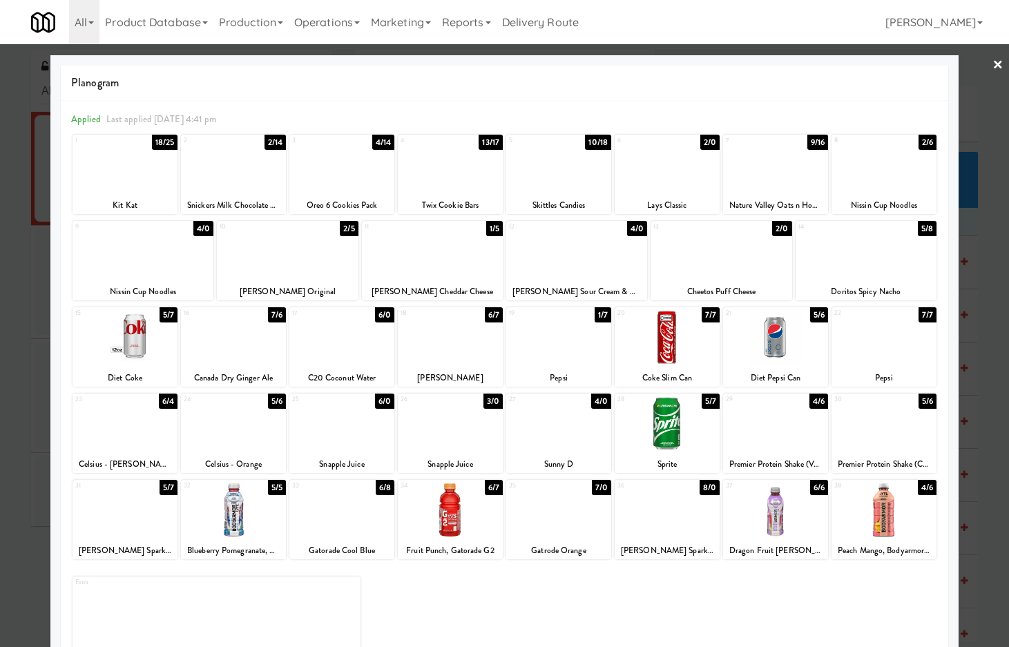
click at [996, 417] on div at bounding box center [504, 323] width 1009 height 647
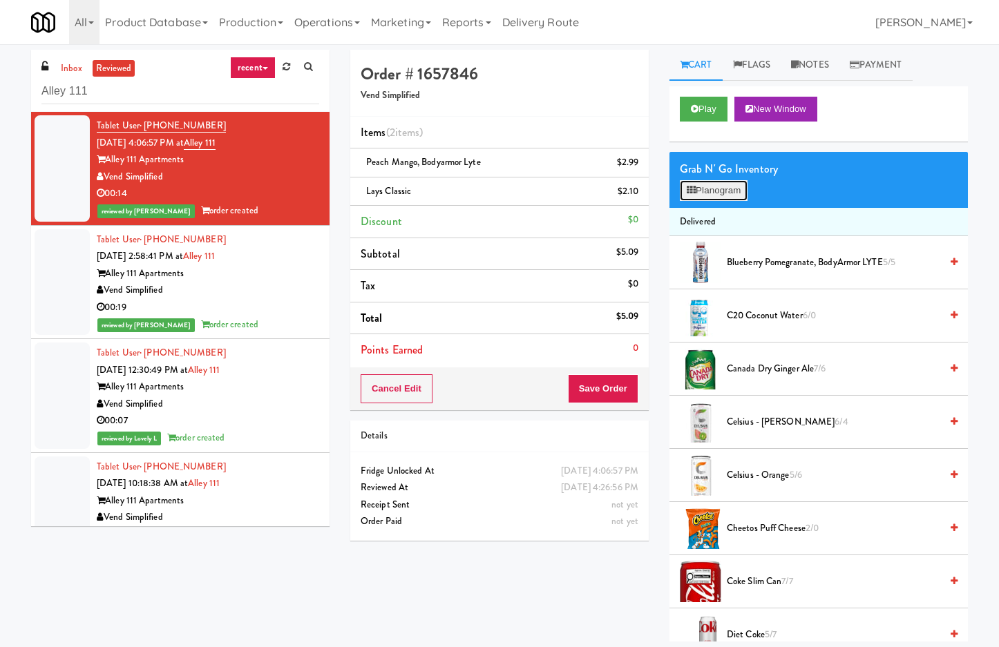
drag, startPoint x: 732, startPoint y: 191, endPoint x: 741, endPoint y: 219, distance: 28.9
click at [732, 193] on button "Planogram" at bounding box center [714, 190] width 68 height 21
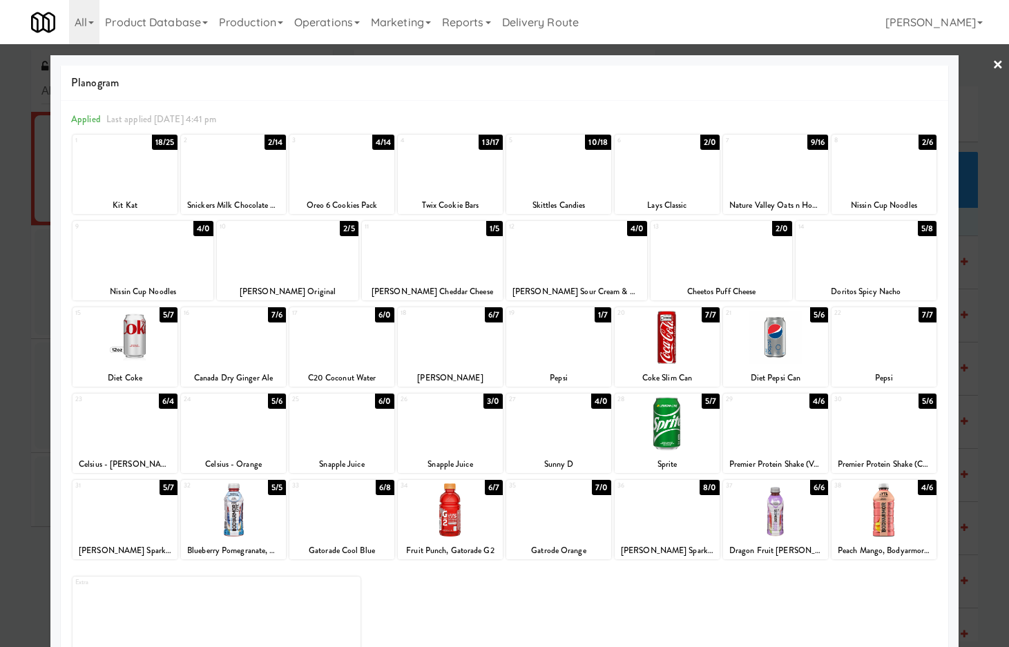
drag, startPoint x: 732, startPoint y: 71, endPoint x: 692, endPoint y: 142, distance: 80.7
click at [726, 89] on div "Planogram" at bounding box center [505, 83] width 888 height 35
